Goal: Navigation & Orientation: Find specific page/section

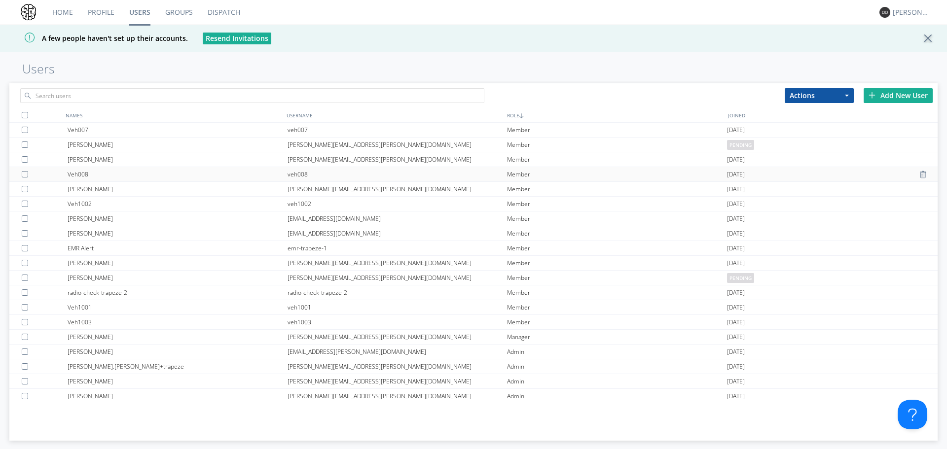
click at [102, 176] on div "Veh008" at bounding box center [178, 174] width 220 height 14
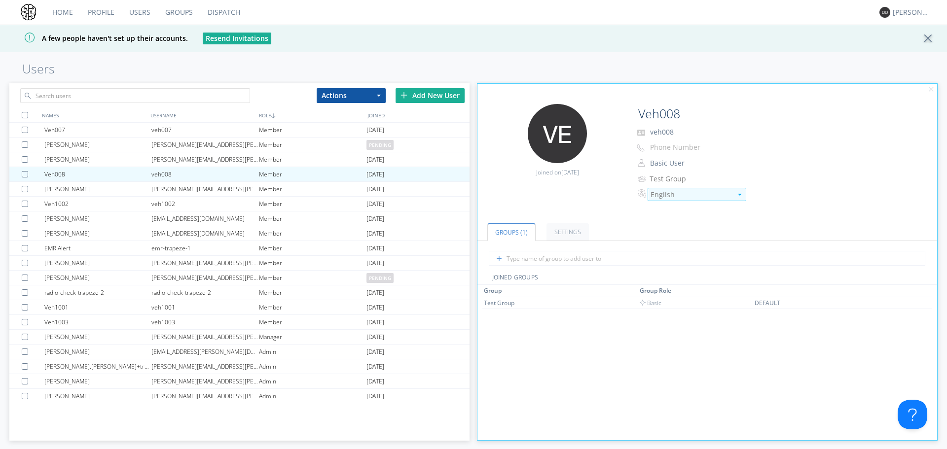
click at [671, 194] on div "English" at bounding box center [690, 195] width 81 height 10
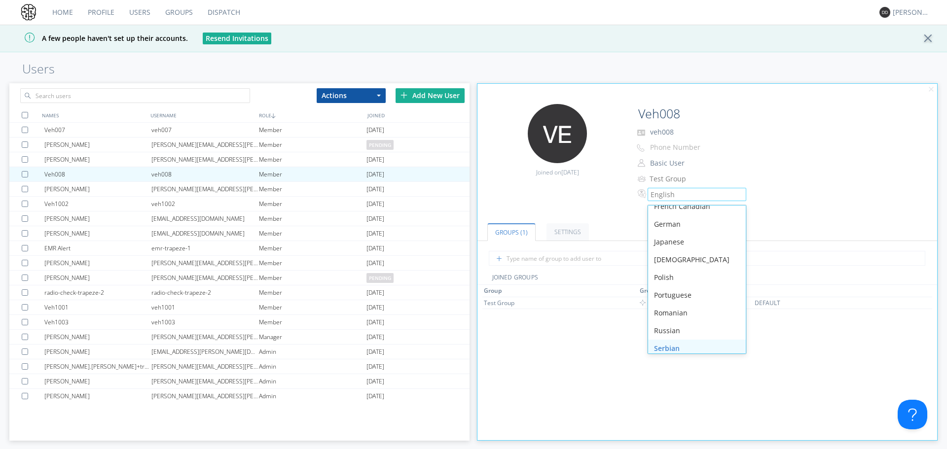
scroll to position [140, 0]
click at [694, 324] on div "Spanish" at bounding box center [697, 325] width 98 height 18
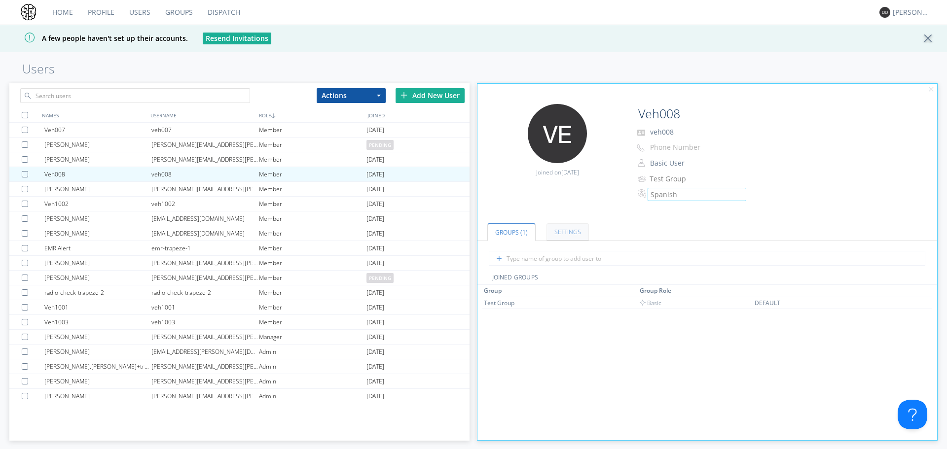
click at [572, 232] on link "Settings" at bounding box center [567, 231] width 42 height 17
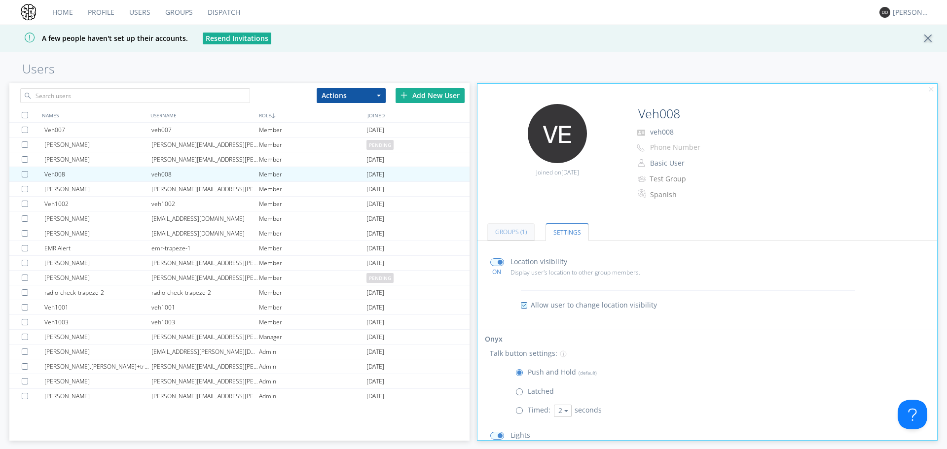
click at [518, 237] on link "Groups (1)" at bounding box center [510, 231] width 47 height 17
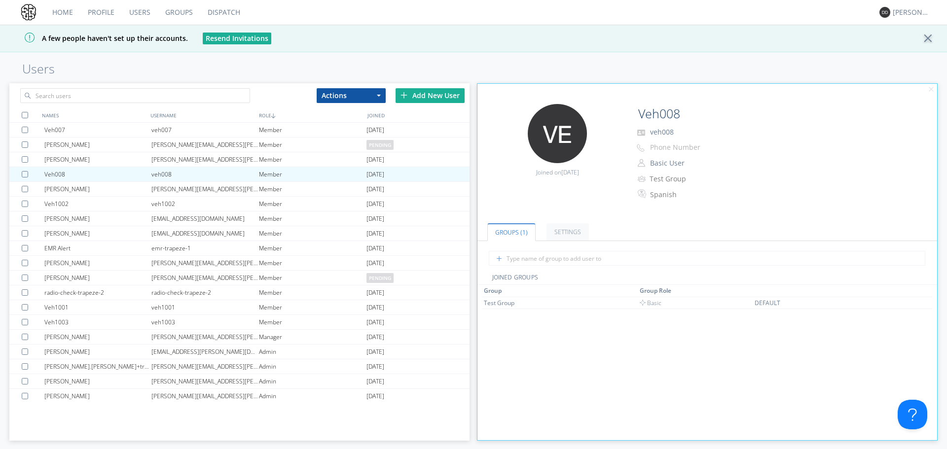
click at [208, 12] on link "Dispatch" at bounding box center [223, 12] width 47 height 25
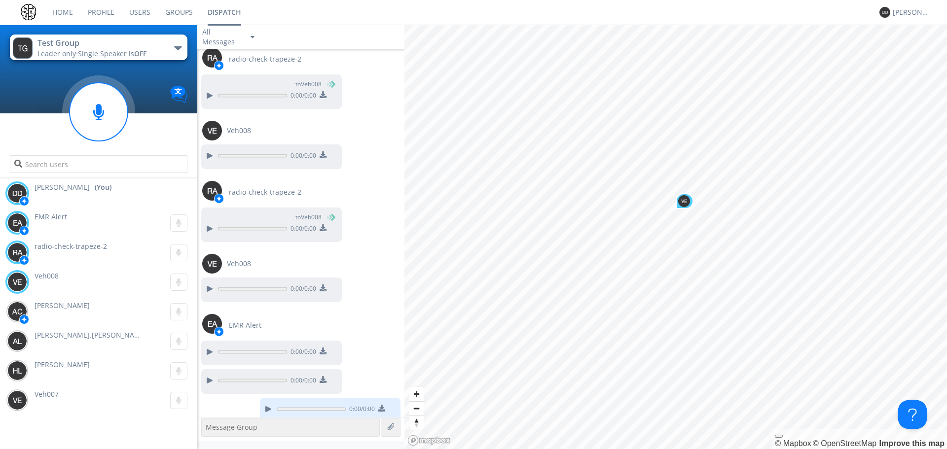
scroll to position [96, 0]
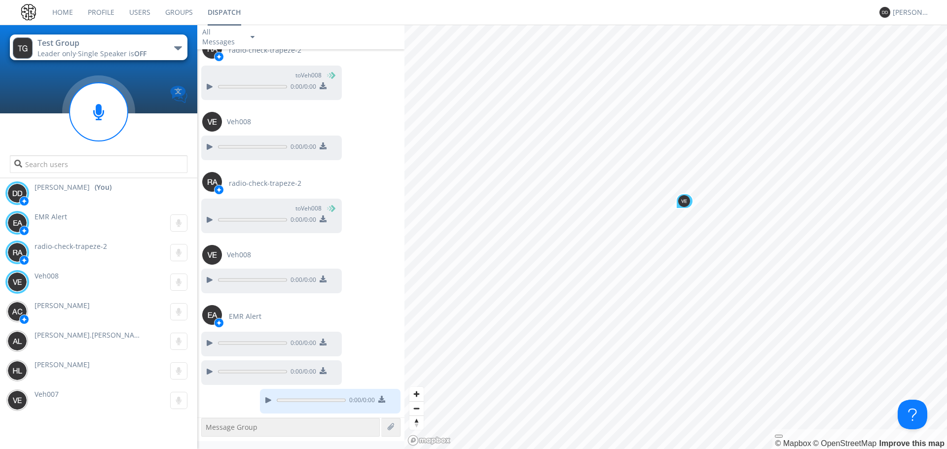
click at [179, 97] on img at bounding box center [178, 94] width 17 height 17
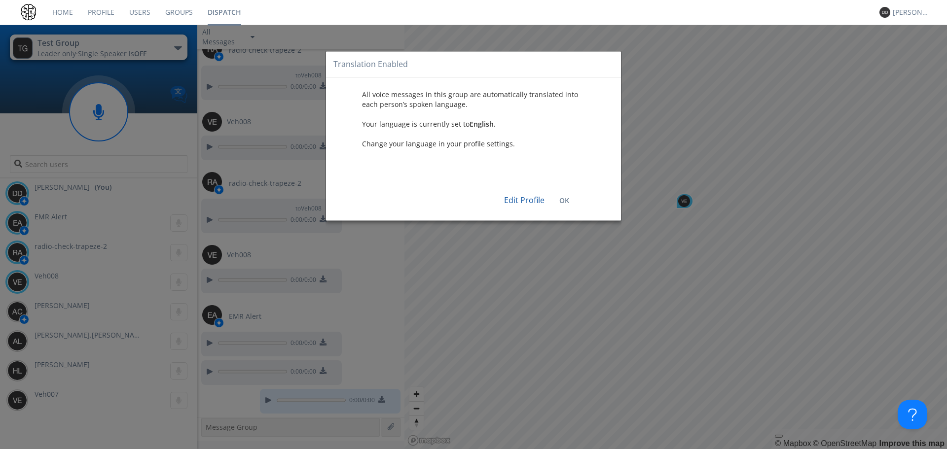
click at [179, 97] on div "Translation Enabled All voice messages in this group are automatically translat…" at bounding box center [473, 224] width 947 height 449
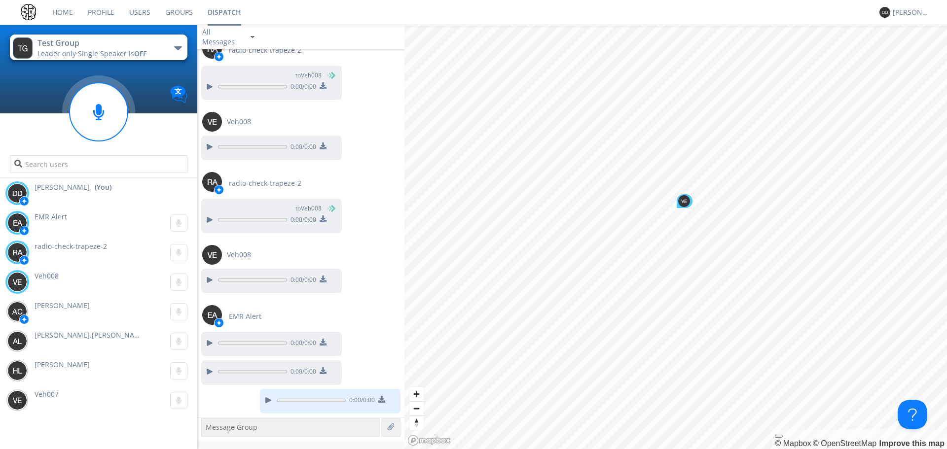
click at [175, 49] on div "button" at bounding box center [178, 48] width 8 height 4
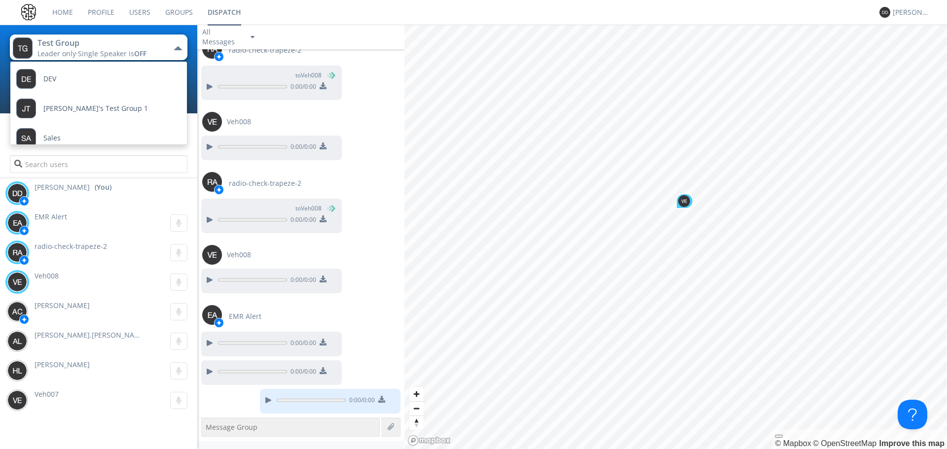
click at [175, 49] on div "button" at bounding box center [178, 48] width 8 height 4
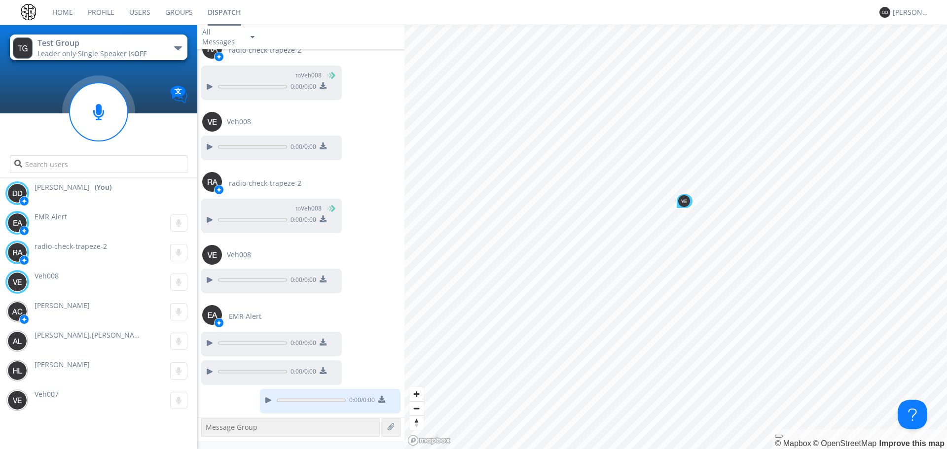
click at [32, 45] on img "button" at bounding box center [23, 47] width 20 height 21
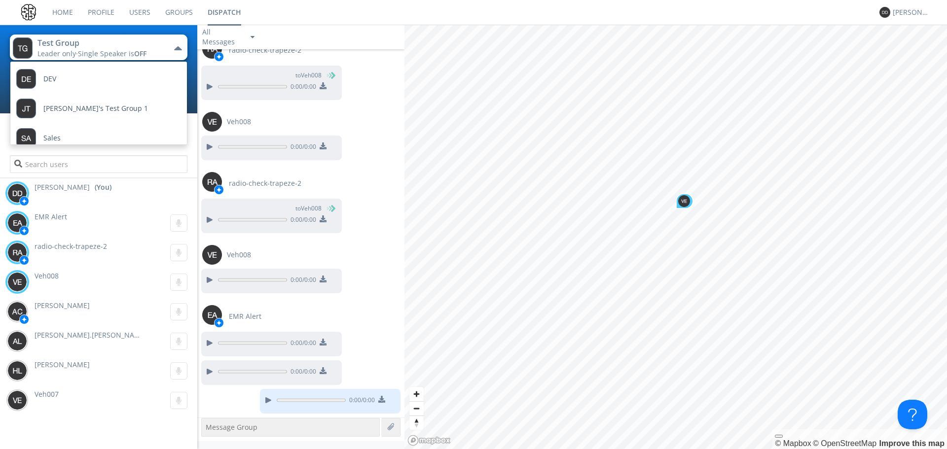
click at [32, 45] on img "button" at bounding box center [23, 47] width 20 height 21
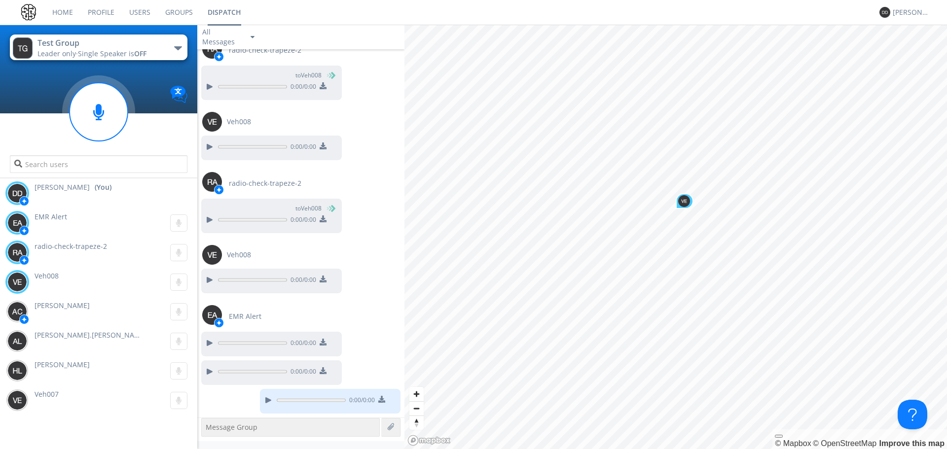
click at [32, 45] on img "button" at bounding box center [23, 47] width 20 height 21
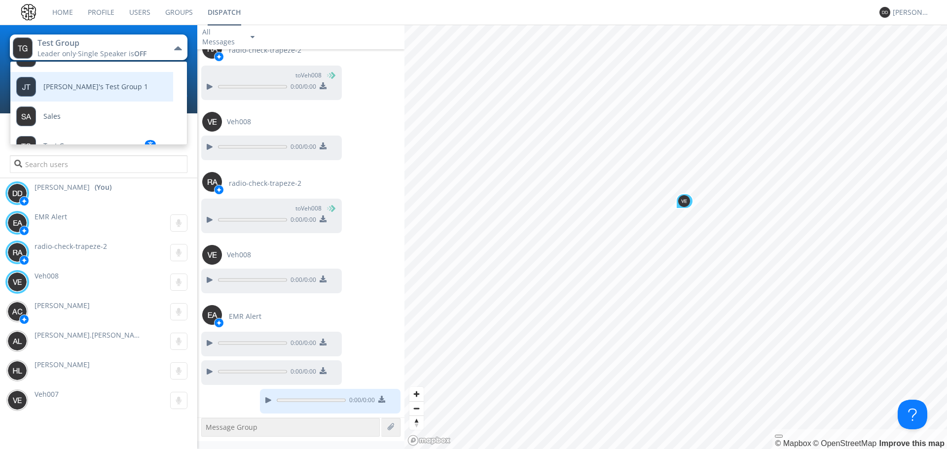
scroll to position [40, 0]
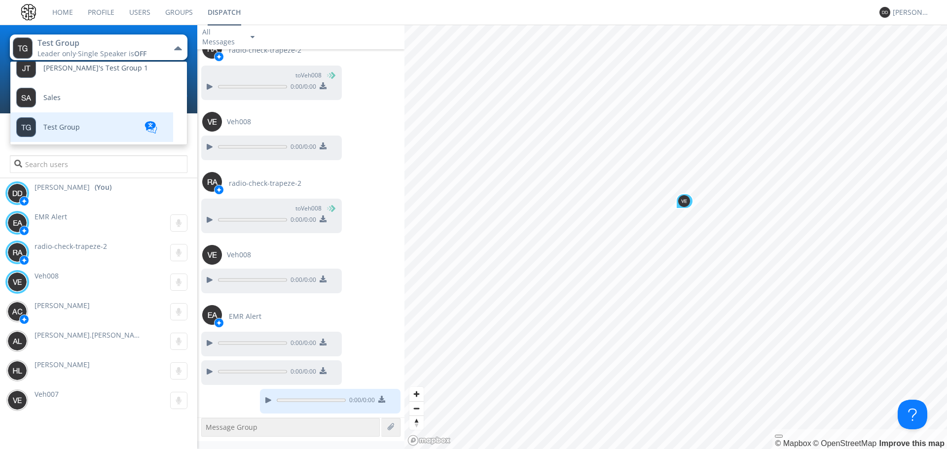
click at [56, 131] on div "Test Group" at bounding box center [48, 127] width 64 height 30
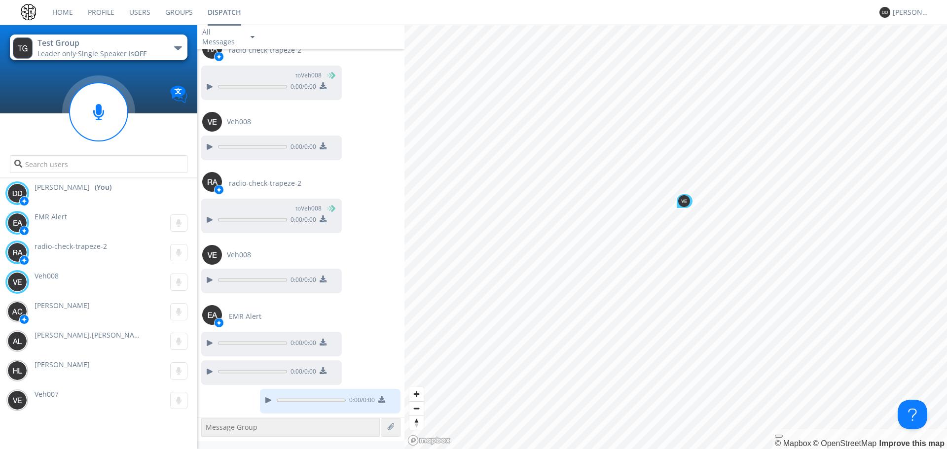
click at [66, 46] on div "Test Group" at bounding box center [92, 42] width 111 height 11
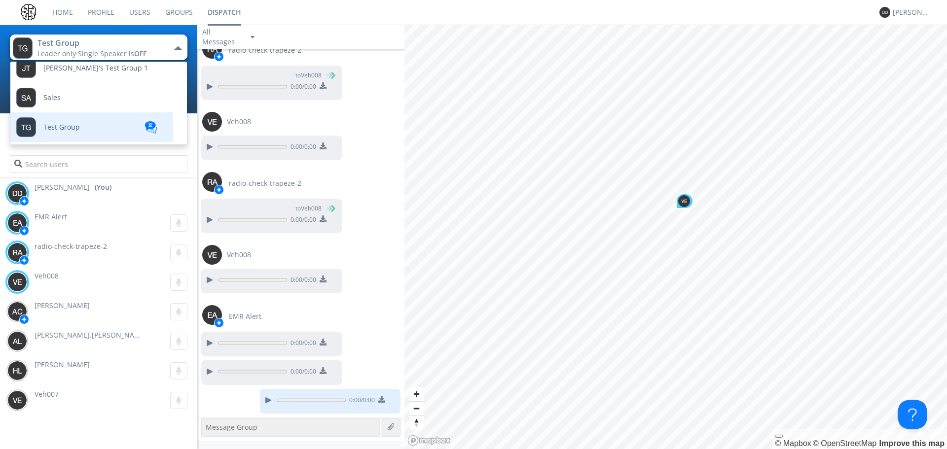
click at [149, 131] on img at bounding box center [150, 127] width 15 height 12
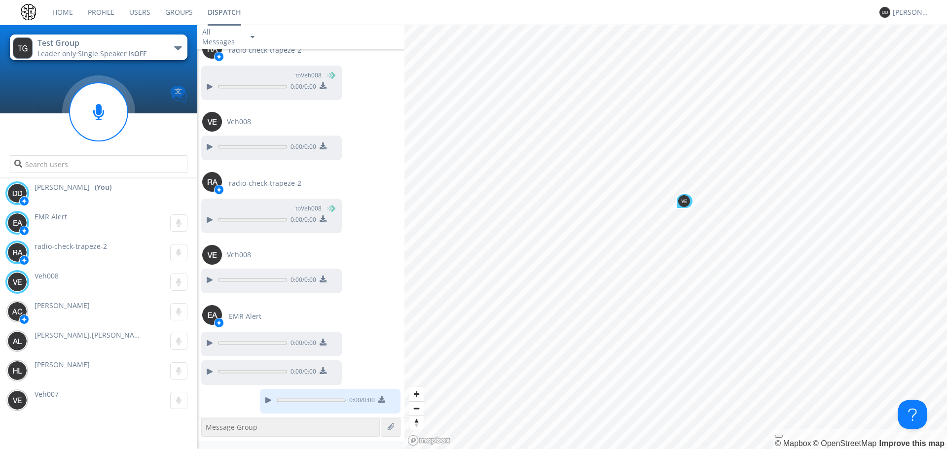
click at [184, 101] on img at bounding box center [178, 94] width 17 height 17
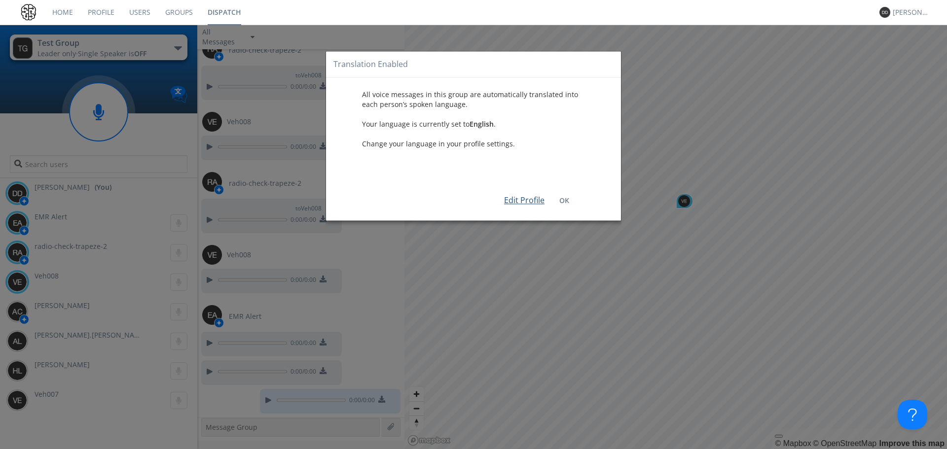
click at [537, 200] on link "Edit Profile" at bounding box center [524, 200] width 40 height 11
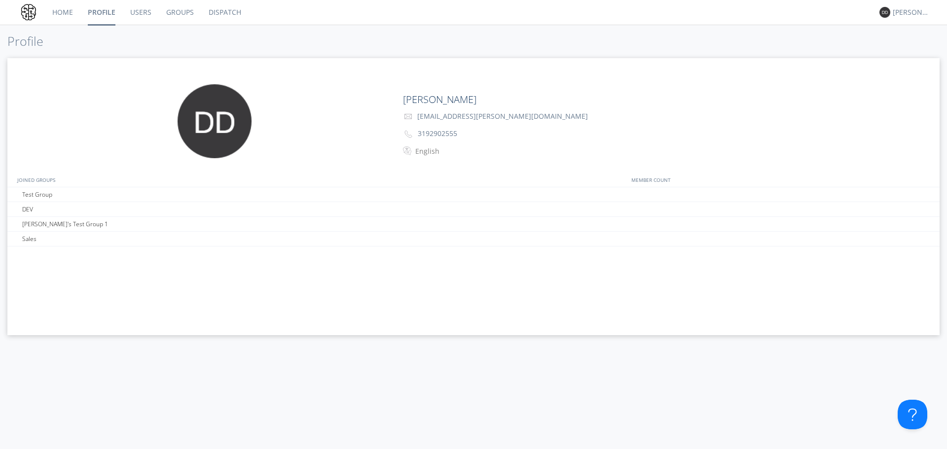
click at [210, 12] on link "Dispatch" at bounding box center [224, 12] width 47 height 25
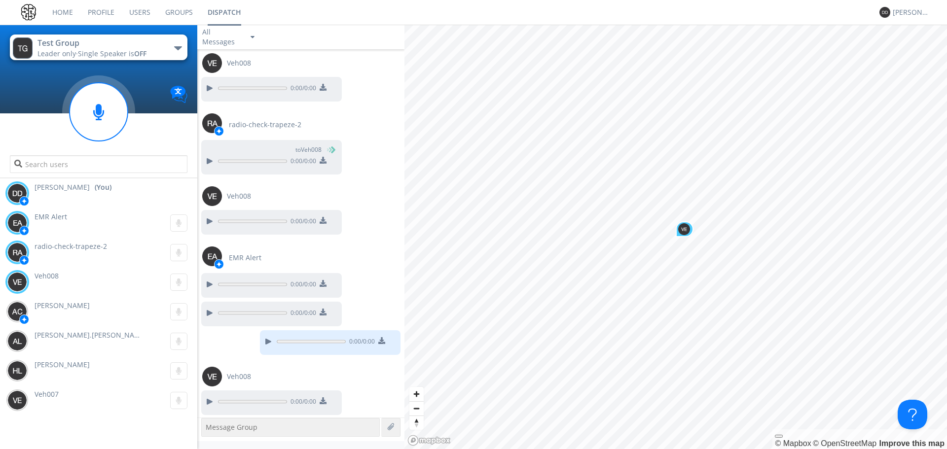
scroll to position [156, 0]
click at [80, 268] on div "Veh008 0:00" at bounding box center [101, 282] width 192 height 30
click at [77, 280] on div "Veh008 0:00" at bounding box center [101, 282] width 192 height 30
click at [26, 280] on img at bounding box center [17, 282] width 20 height 20
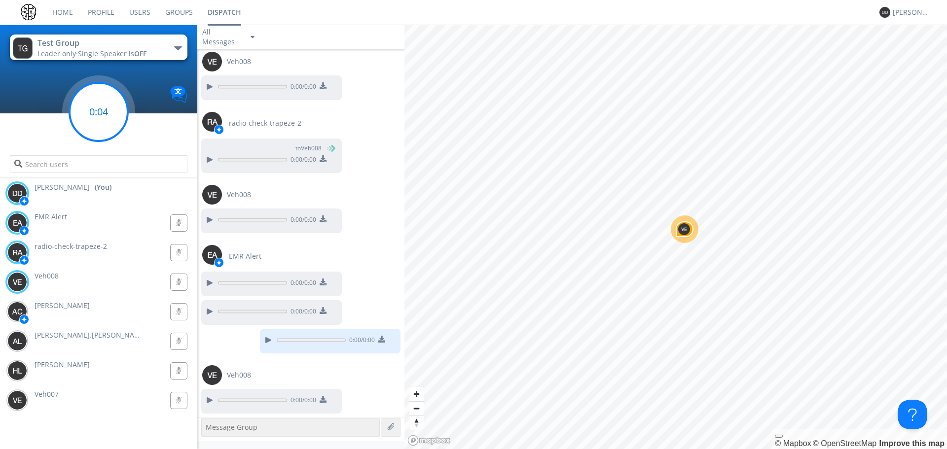
click at [112, 107] on circle at bounding box center [99, 112] width 58 height 58
click at [131, 6] on link "Users" at bounding box center [140, 12] width 36 height 25
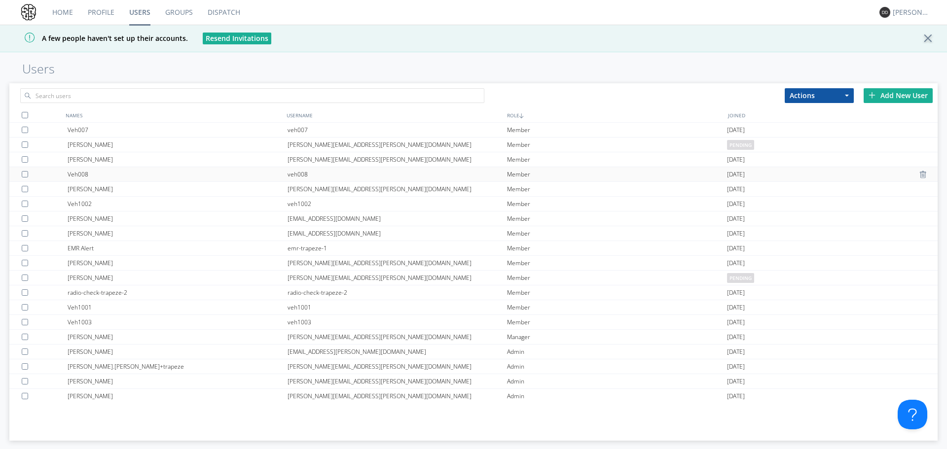
click at [86, 173] on div "Veh008" at bounding box center [178, 174] width 220 height 14
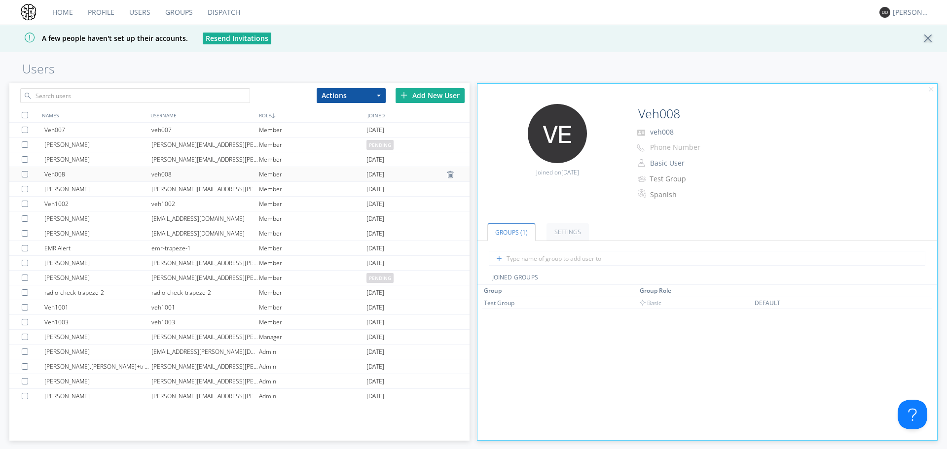
click at [88, 175] on div "Veh008" at bounding box center [97, 174] width 107 height 14
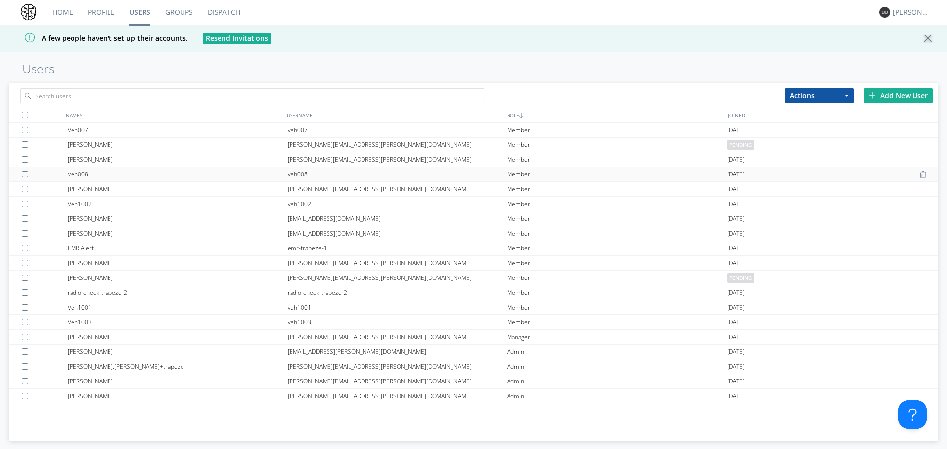
click at [88, 175] on div "Veh008" at bounding box center [178, 174] width 220 height 14
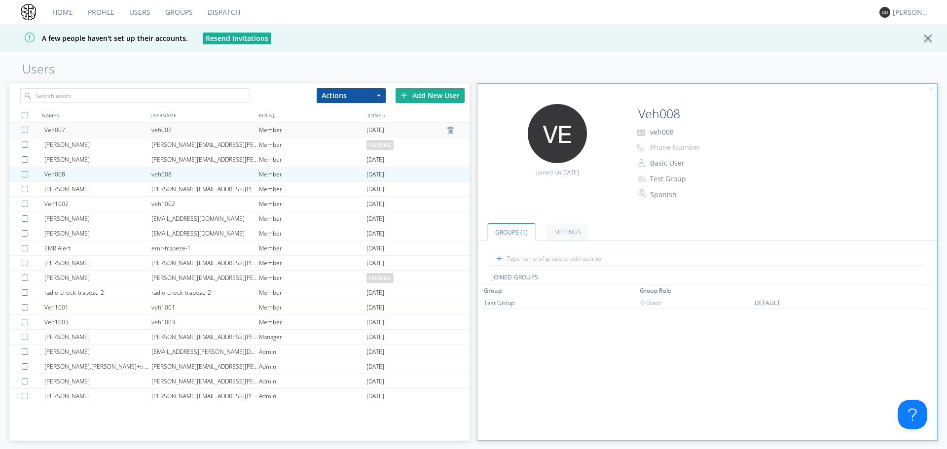
click at [92, 123] on div "Veh007" at bounding box center [97, 130] width 107 height 14
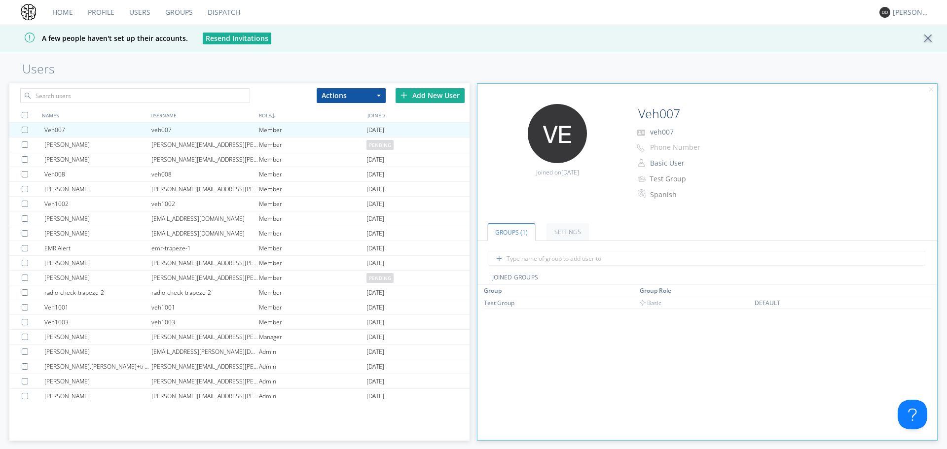
click at [924, 38] on div at bounding box center [930, 39] width 17 height 10
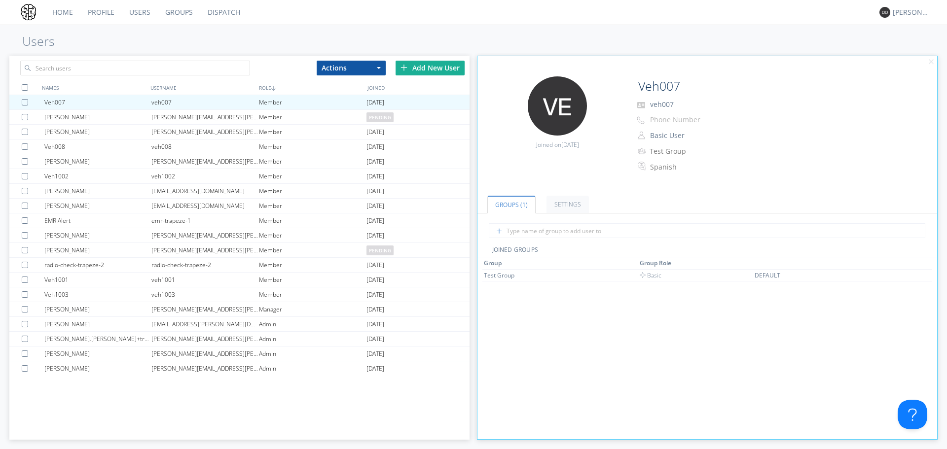
click at [229, 7] on link "Dispatch" at bounding box center [223, 12] width 47 height 25
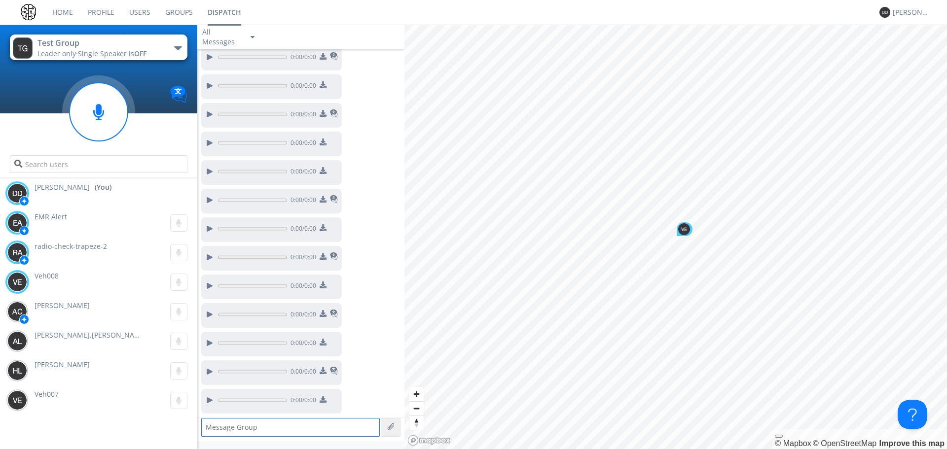
scroll to position [807, 0]
